Goal: Transaction & Acquisition: Purchase product/service

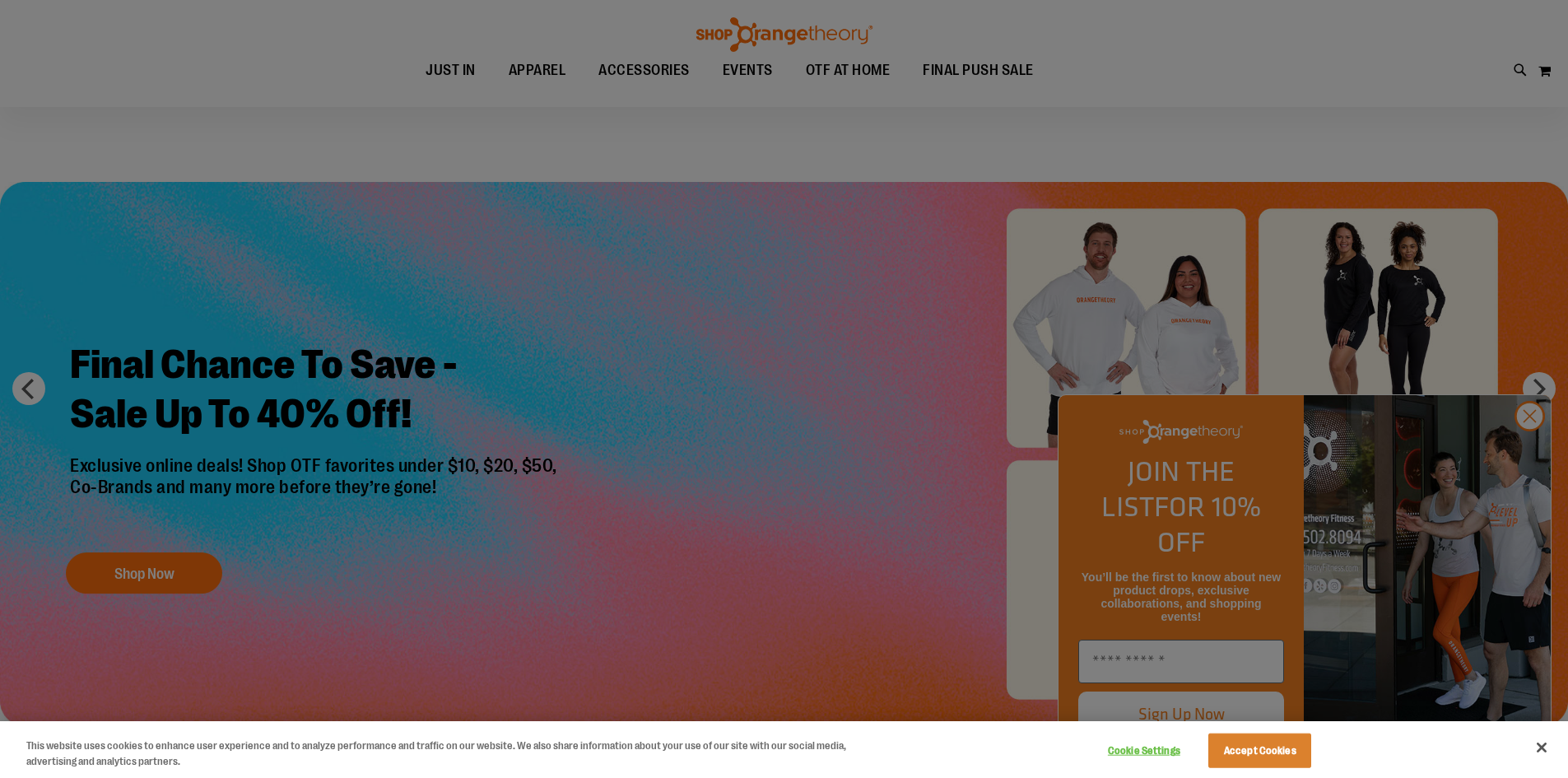
scroll to position [411, 0]
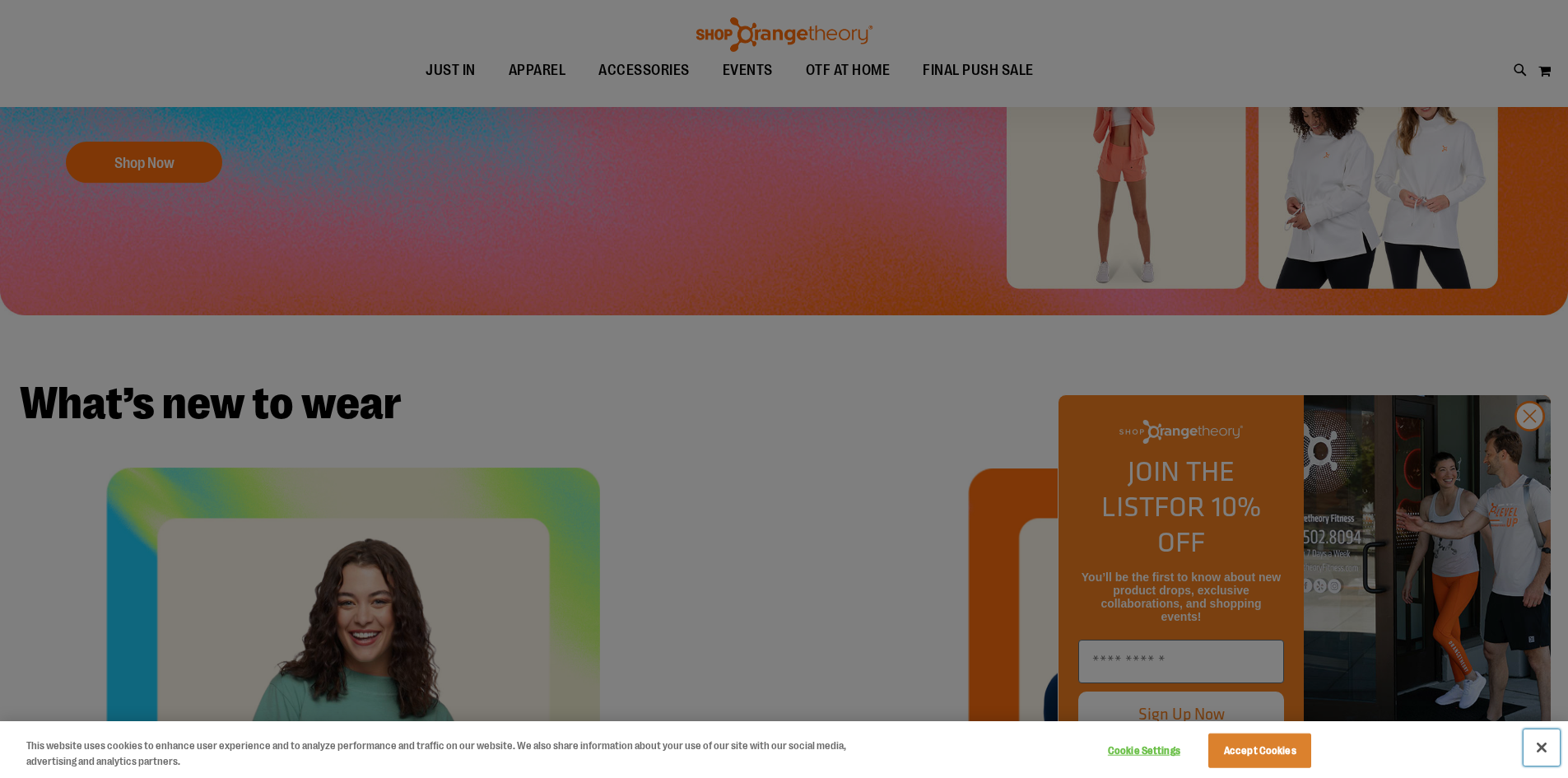
click at [1549, 742] on button "Close" at bounding box center [1542, 748] width 37 height 37
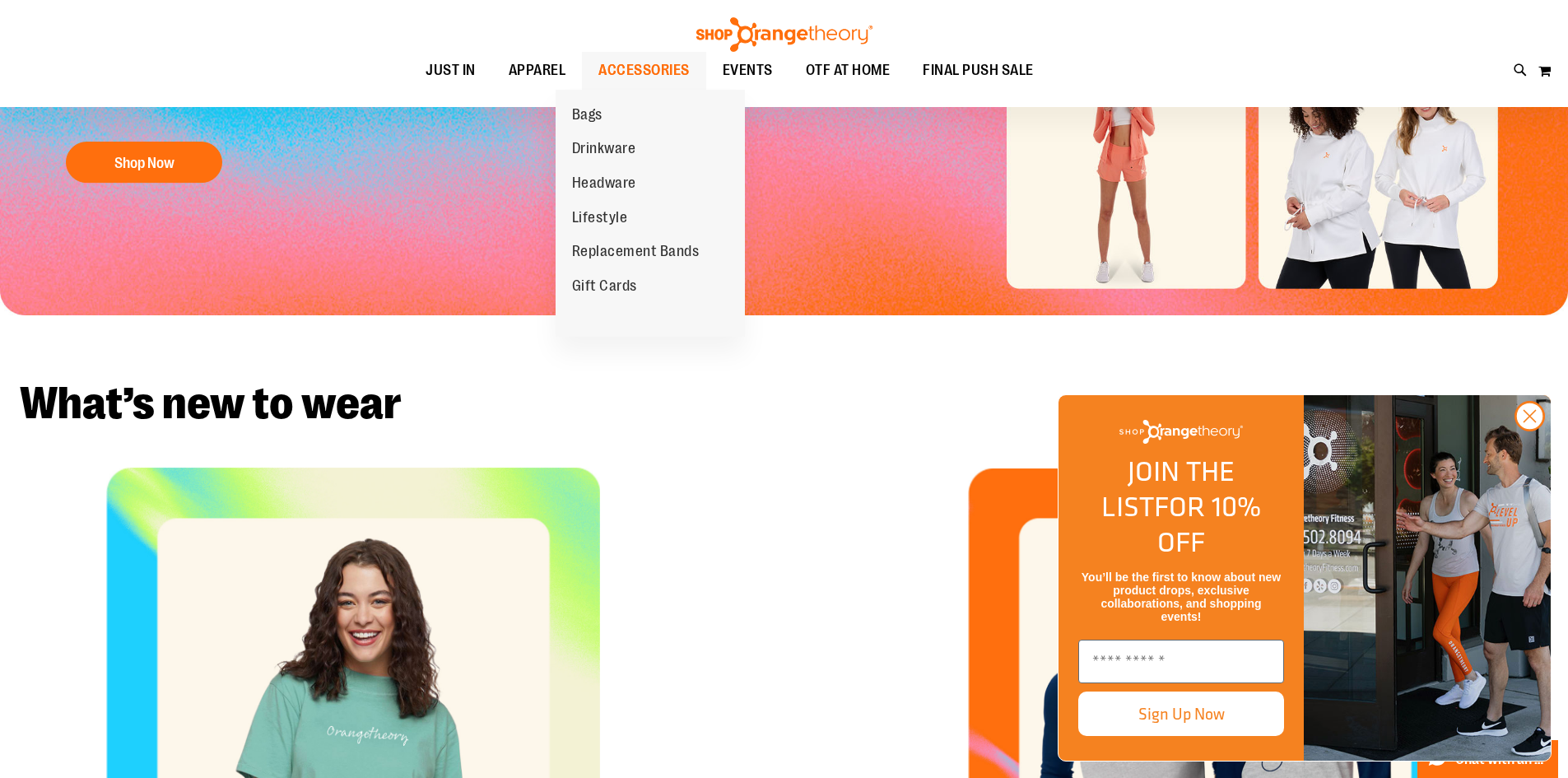
click at [642, 66] on span "ACCESSORIES" at bounding box center [644, 70] width 92 height 37
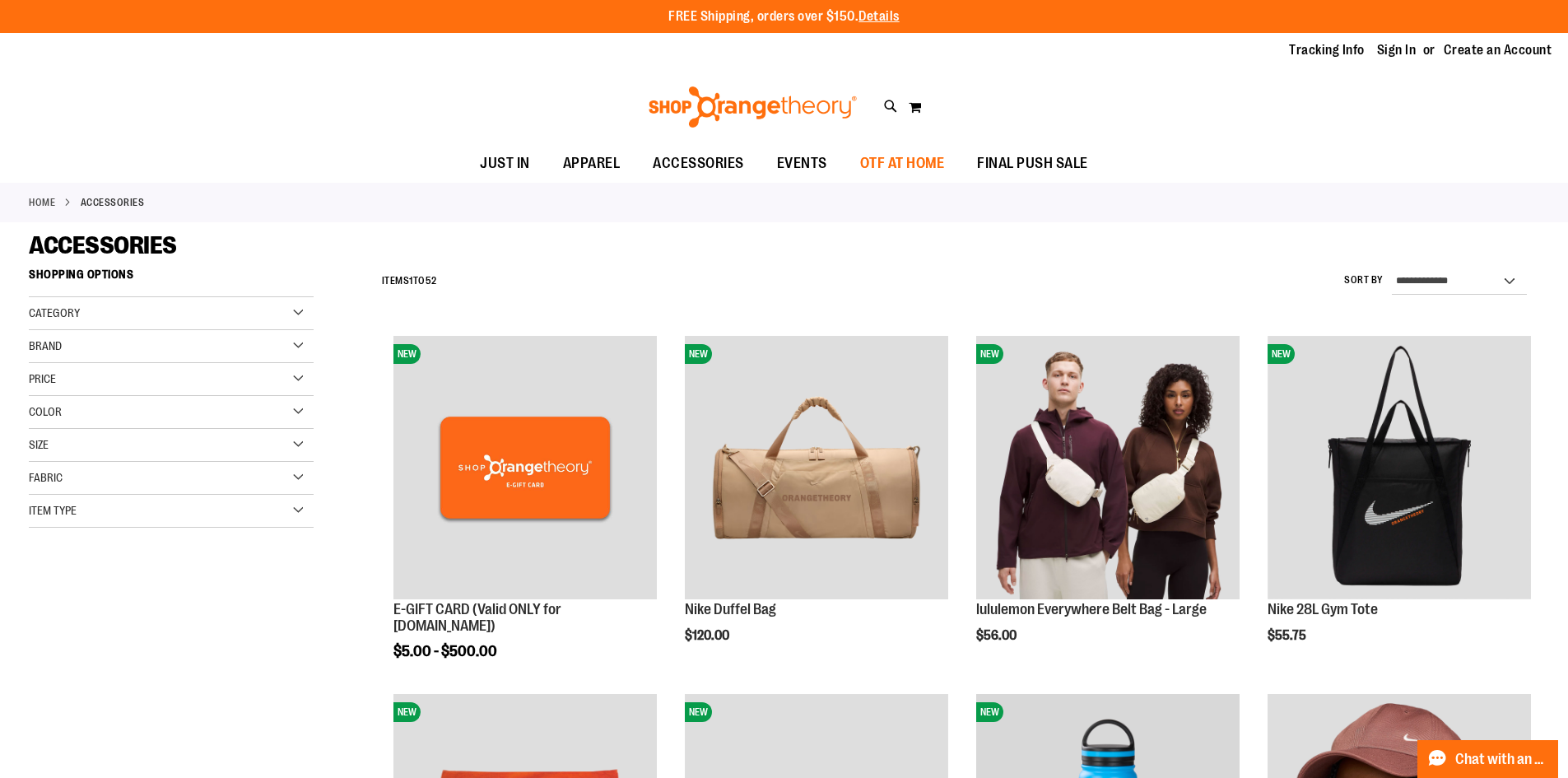
click at [935, 161] on span "OTF AT HOME" at bounding box center [903, 163] width 85 height 37
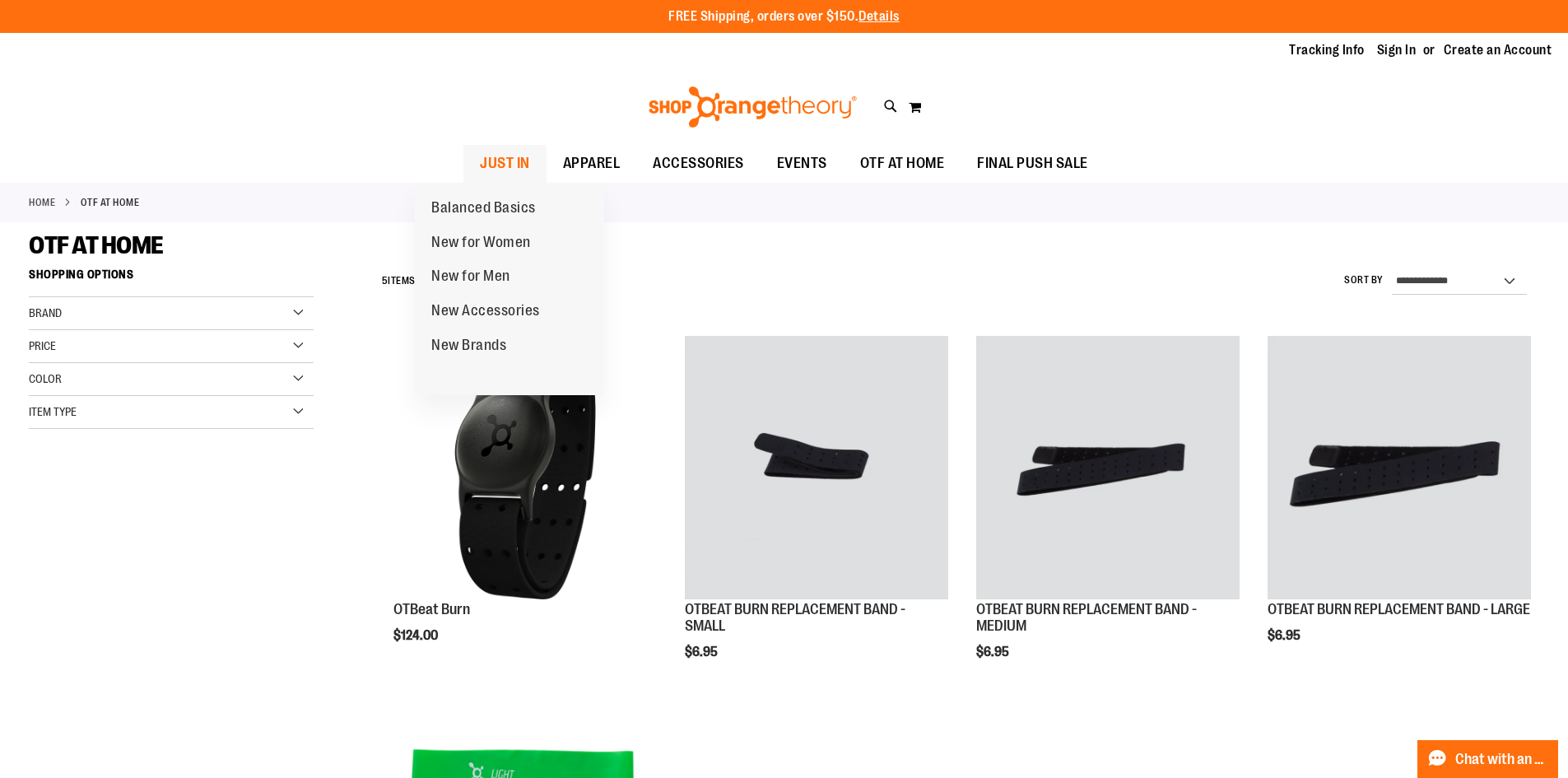
click at [480, 151] on span "JUST IN" at bounding box center [505, 163] width 50 height 37
click at [480, 160] on span "JUST IN" at bounding box center [505, 163] width 50 height 37
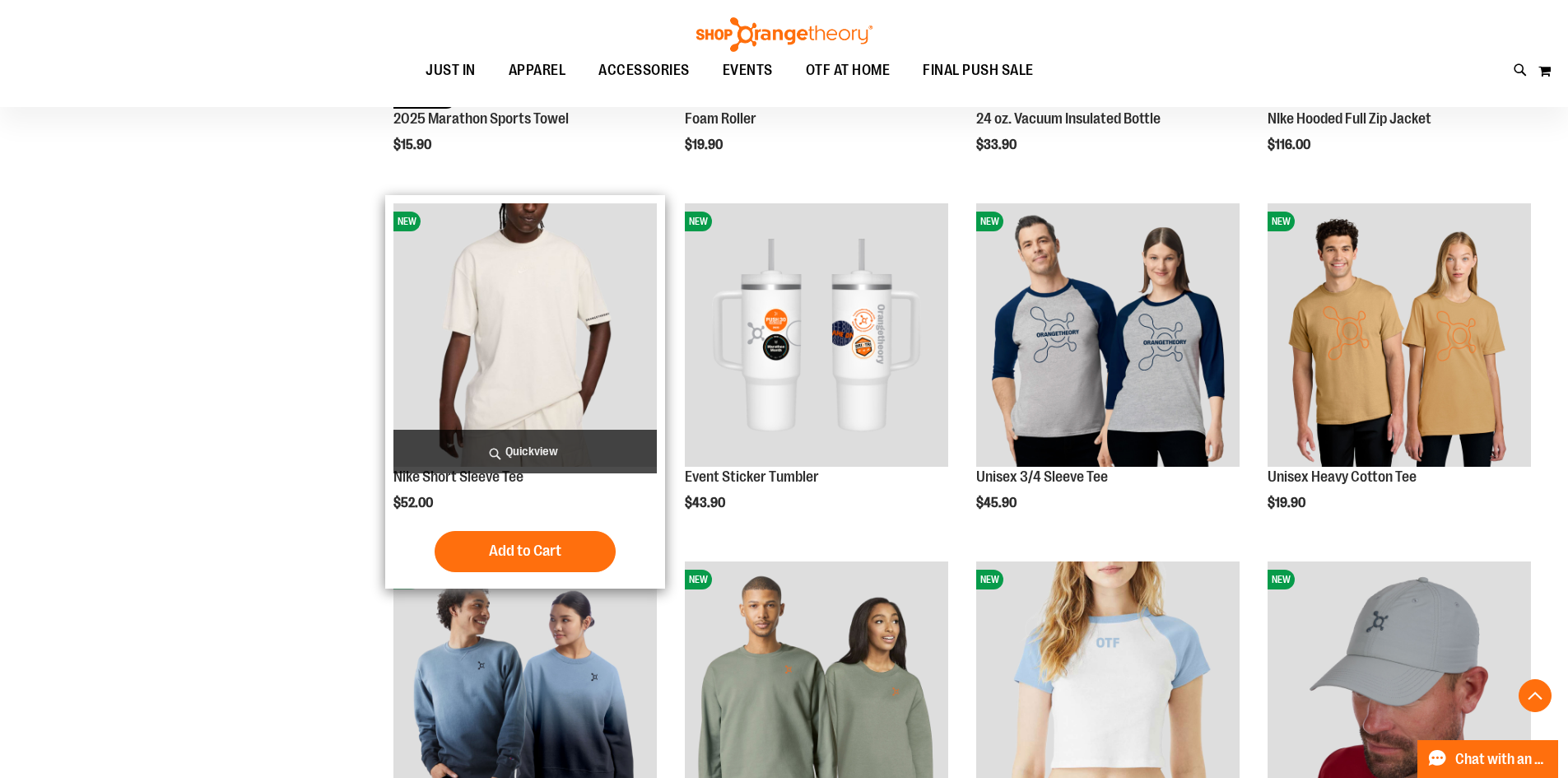
scroll to position [3201, 0]
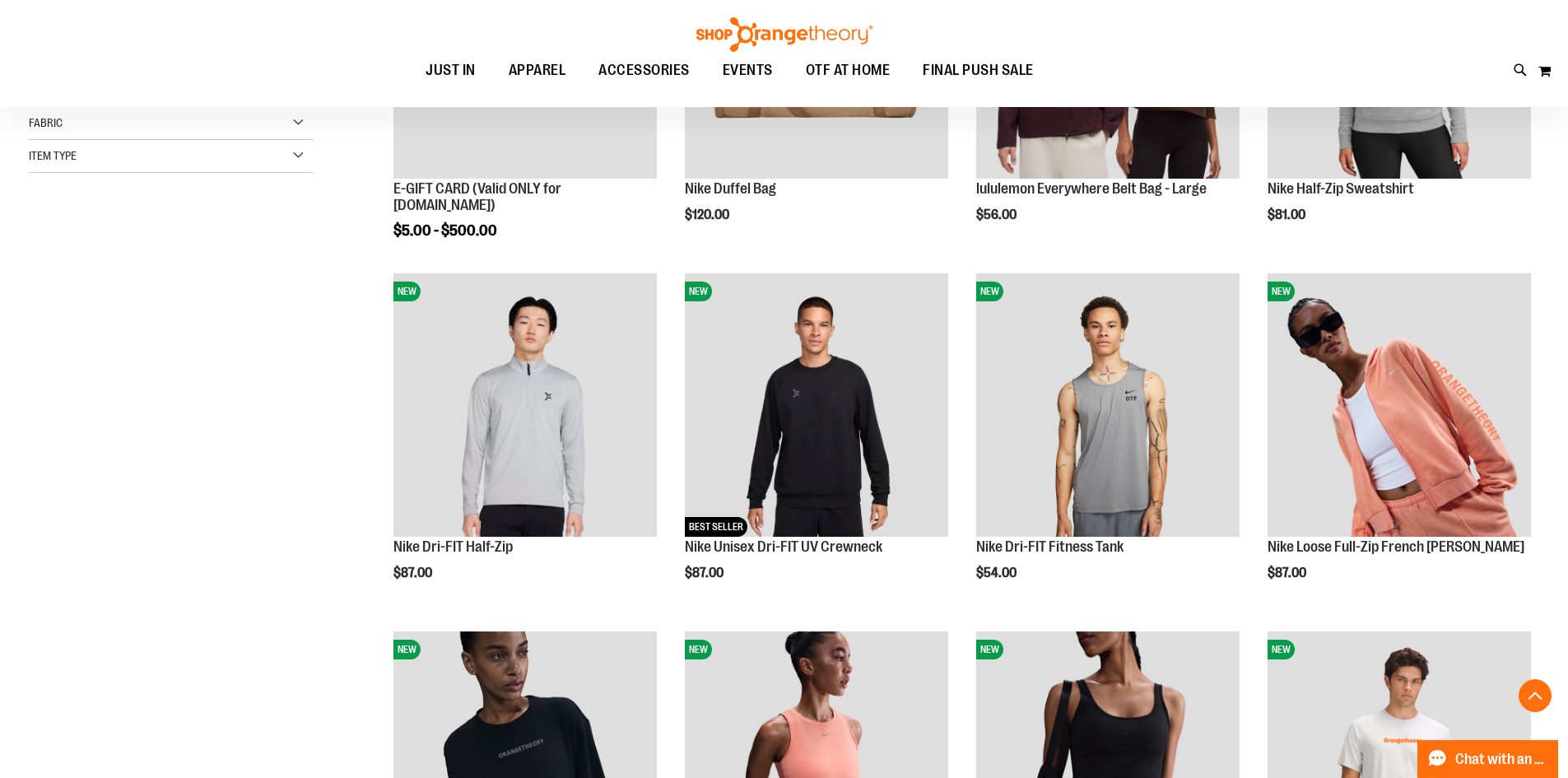
scroll to position [236, 0]
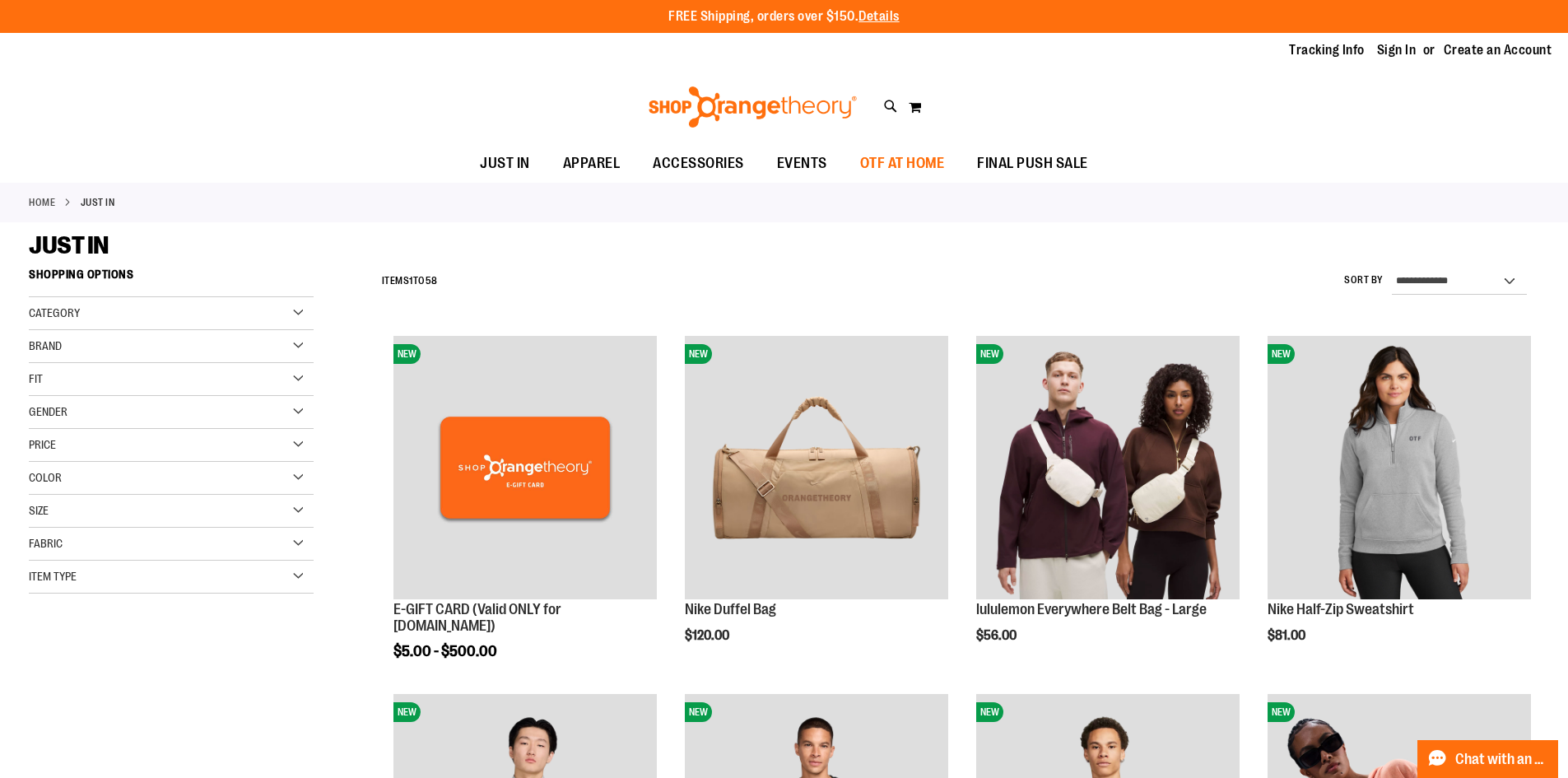
click at [890, 160] on span "OTF AT HOME" at bounding box center [903, 163] width 85 height 37
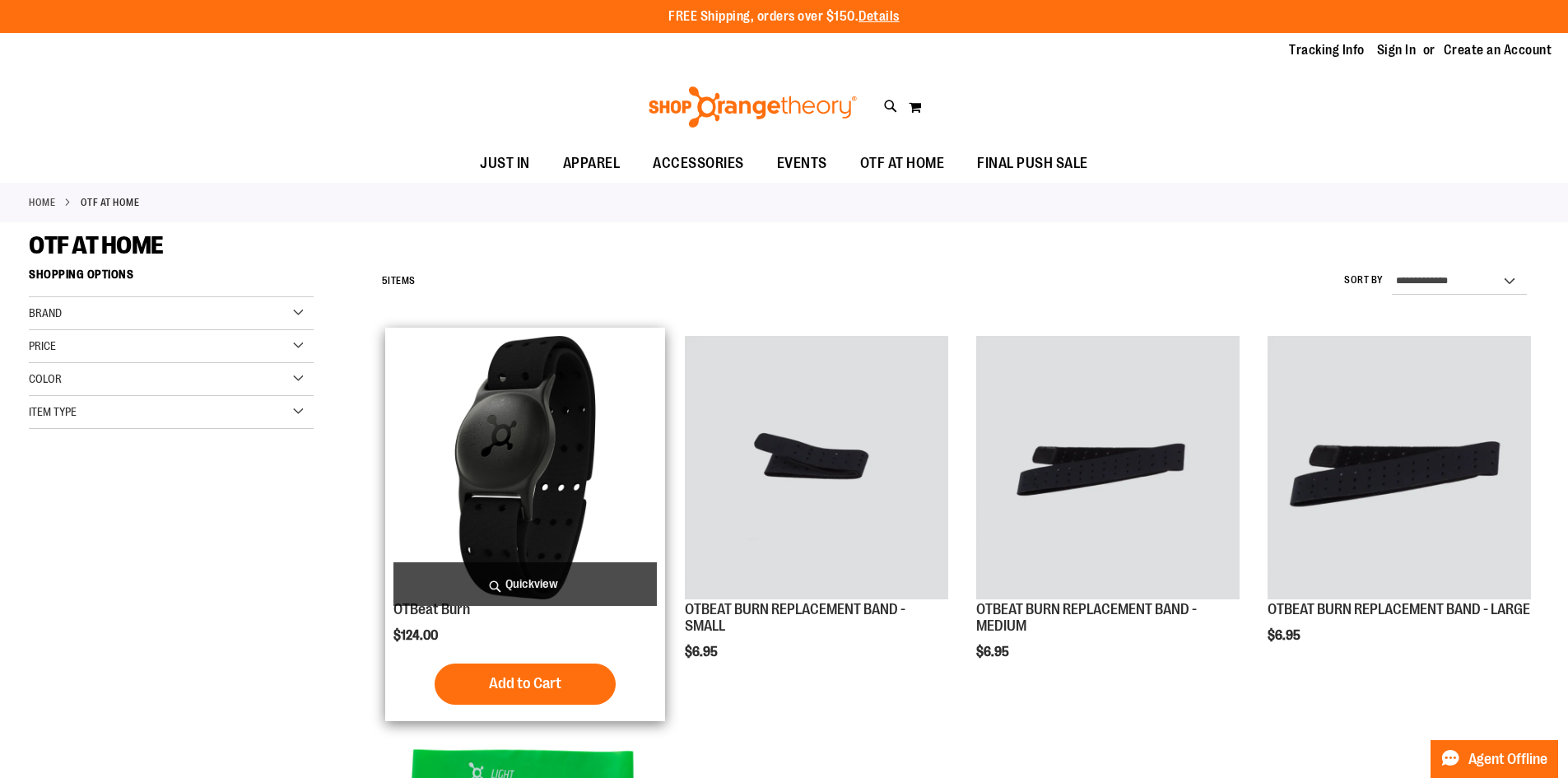
click at [604, 496] on img "product" at bounding box center [525, 467] width 263 height 264
